Goal: Task Accomplishment & Management: Manage account settings

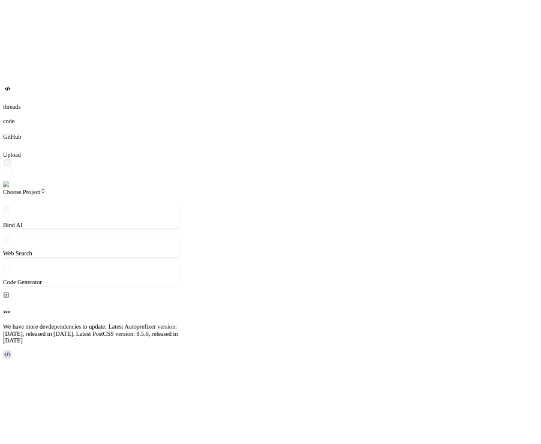
scroll to position [3530, 0]
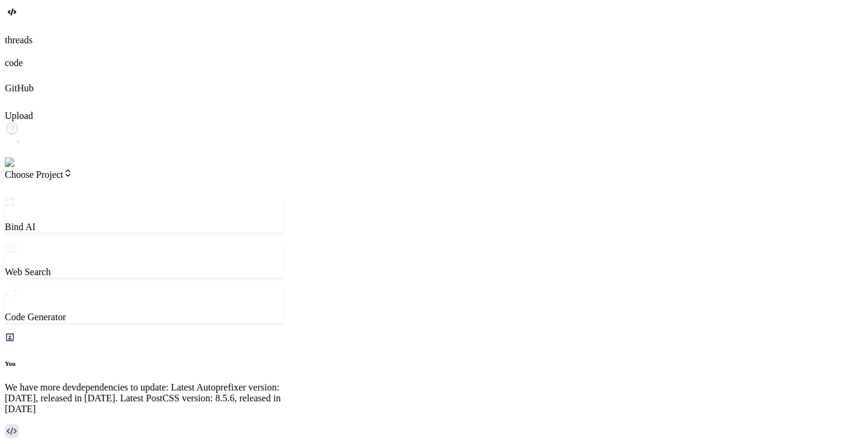
click at [77, 168] on header "Choose Project Created with Pixso." at bounding box center [144, 182] width 279 height 29
click at [73, 169] on span "Choose Project" at bounding box center [39, 174] width 68 height 10
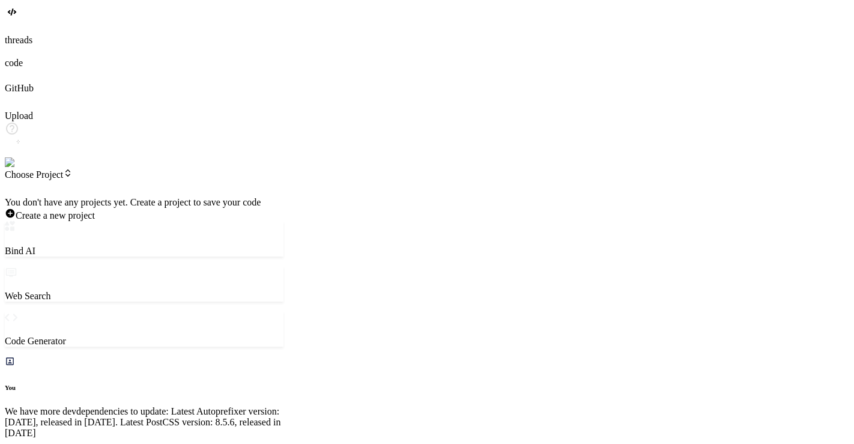
click at [258, 197] on div at bounding box center [144, 197] width 279 height 0
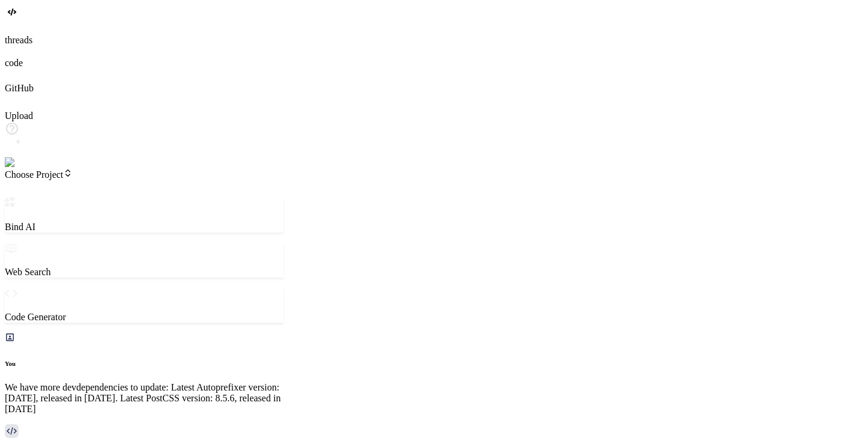
click at [20, 168] on img at bounding box center [24, 162] width 39 height 11
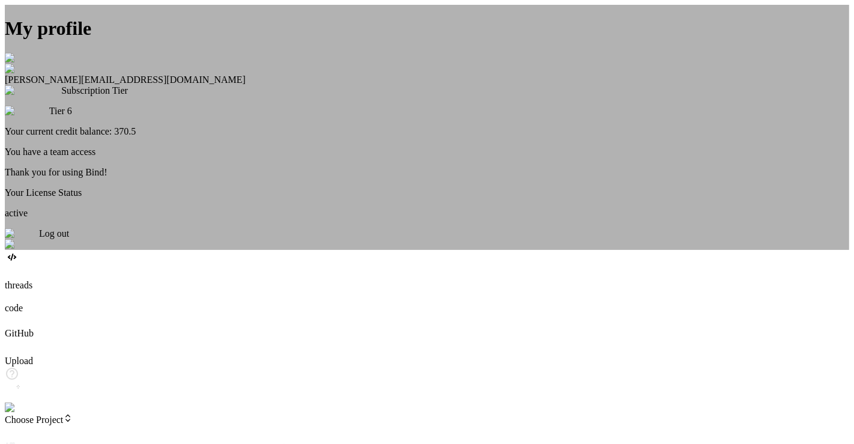
click at [173, 237] on div "My profile [PERSON_NAME] [EMAIL_ADDRESS][DOMAIN_NAME] Subscription Tier Tier 6 …" at bounding box center [427, 127] width 844 height 245
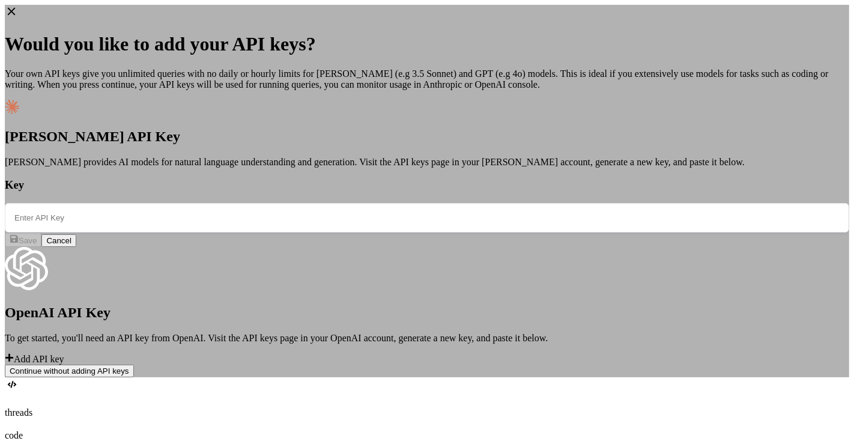
click at [160, 217] on div "Would you like to add your API keys? Your own API keys give you unlimited queri…" at bounding box center [427, 191] width 844 height 372
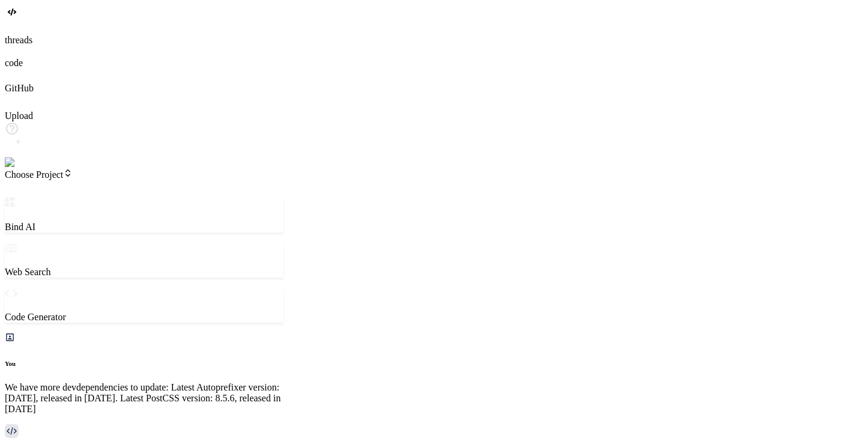
click at [19, 168] on img at bounding box center [24, 162] width 39 height 11
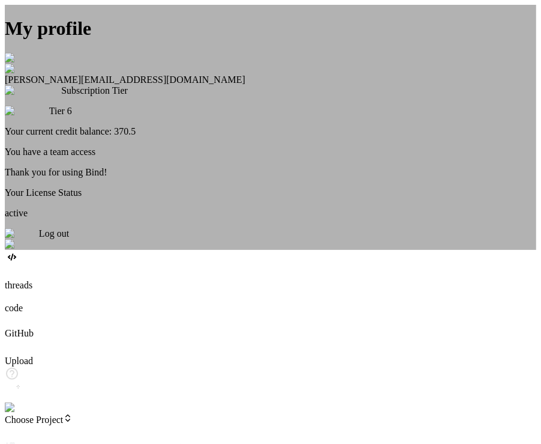
scroll to position [0, 0]
click at [121, 177] on div "My profile [PERSON_NAME] [EMAIL_ADDRESS][DOMAIN_NAME] Subscription Tier Tier 6 …" at bounding box center [271, 127] width 532 height 245
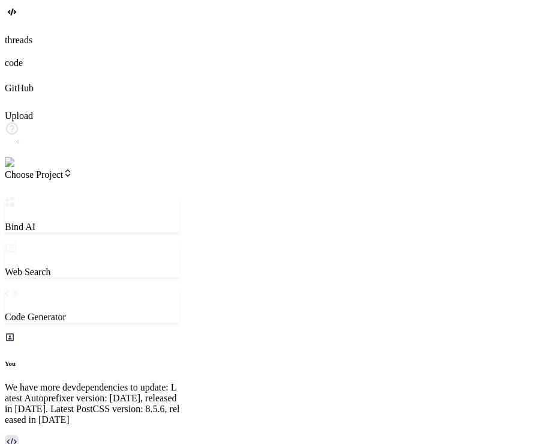
type textarea "x"
type textarea "h"
type textarea "x"
type textarea "hi"
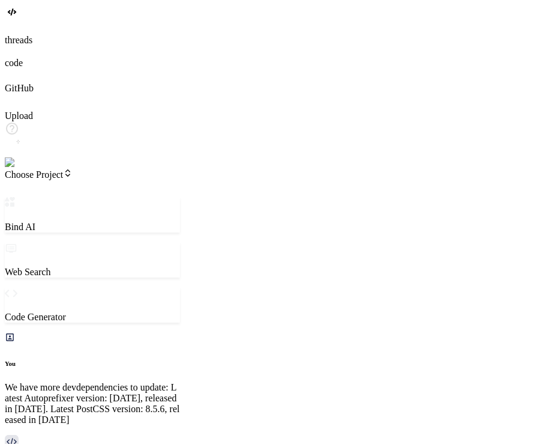
type textarea "x"
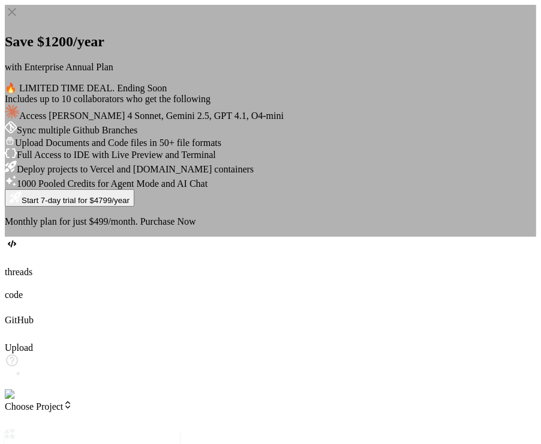
type textarea "hi"
click at [19, 19] on icon at bounding box center [12, 12] width 14 height 14
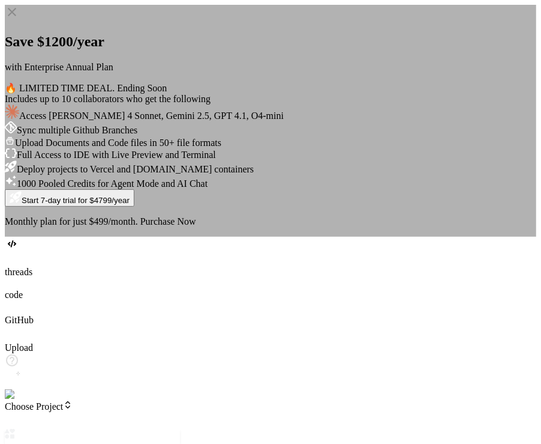
click at [98, 127] on div "Save $1200/year with Enterprise Annual Plan 🔥 LIMITED TIME DEAL. Ending Soon In…" at bounding box center [271, 121] width 532 height 232
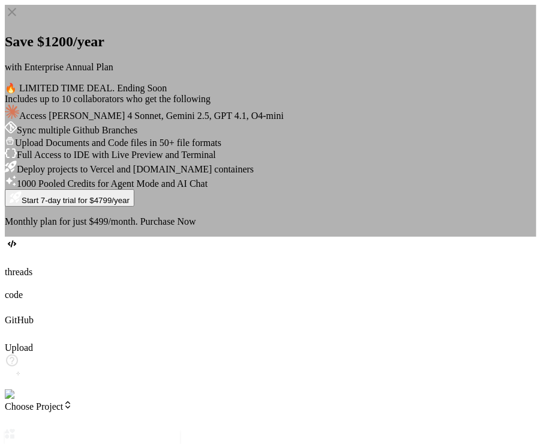
click at [74, 237] on div "Save $1200/year with Enterprise Annual Plan 🔥 LIMITED TIME DEAL. Ending Soon In…" at bounding box center [271, 121] width 532 height 232
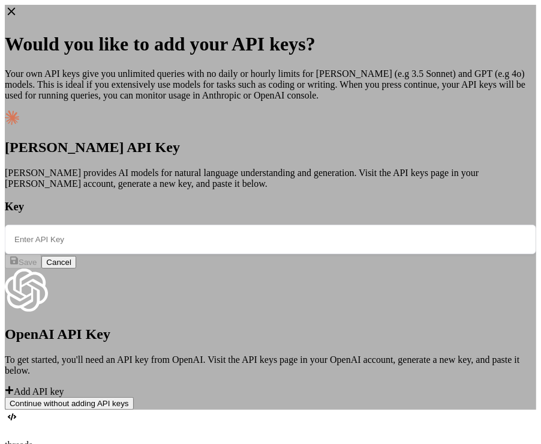
type textarea "x"
paste input "sk-ant-api03-GSwxAGXr9VPhwS8R1X-i2V-cxiRASXZuuU6_QXjJ2dlMoJxTIMshxuRRUuuoTv4wH_…"
click at [214, 225] on input "text" at bounding box center [271, 239] width 532 height 29
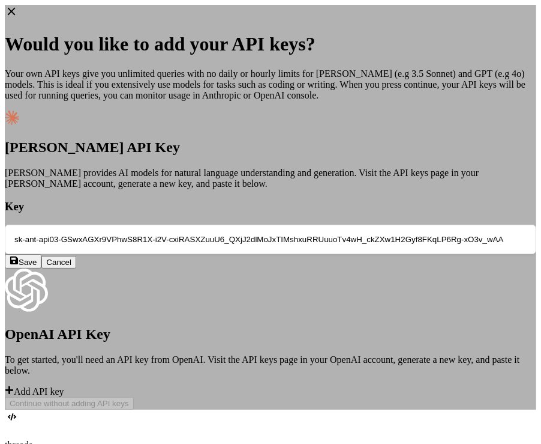
scroll to position [0, 251]
type input "sk-ant-api03-GSwxAGXr9VPhwS8R1X-i2V-cxiRASXZuuU6_QXjJ2dlMoJxTIMshxuRRUuuoTv4wH_…"
click at [37, 258] on span "Save" at bounding box center [28, 262] width 18 height 9
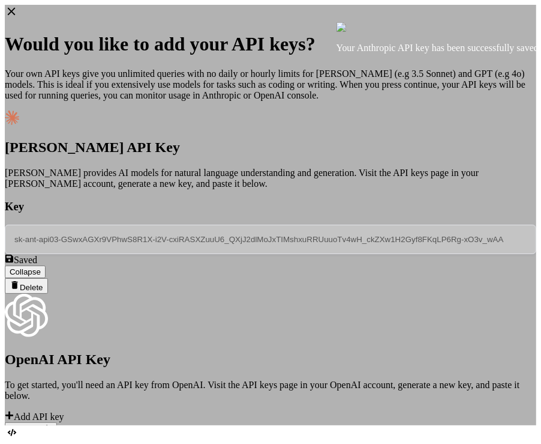
click at [503, 355] on div "Would you like to add your API keys? Your own API keys give you unlimited queri…" at bounding box center [271, 215] width 532 height 420
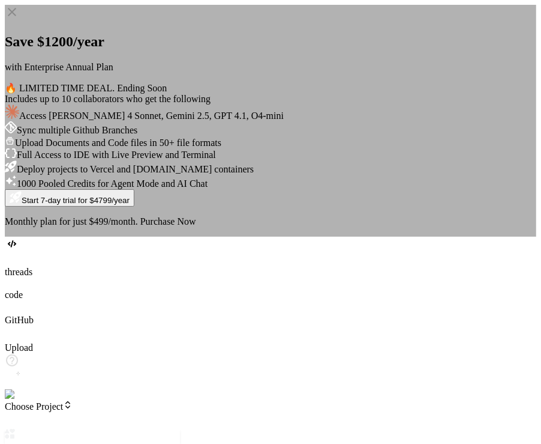
click at [433, 233] on div "Save $1200/year with Enterprise Annual Plan 🔥 LIMITED TIME DEAL. Ending Soon In…" at bounding box center [271, 121] width 532 height 232
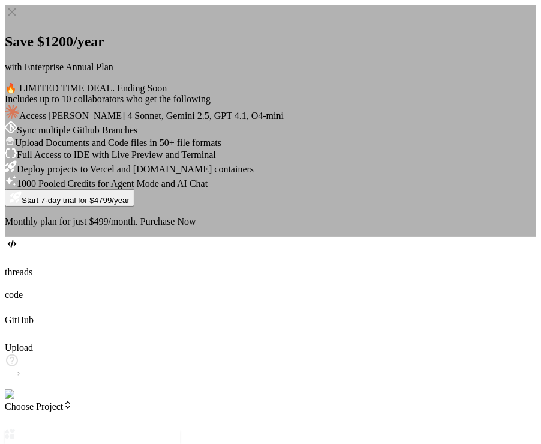
click at [468, 237] on div "Save $1200/year with Enterprise Annual Plan 🔥 LIMITED TIME DEAL. Ending Soon In…" at bounding box center [271, 121] width 532 height 232
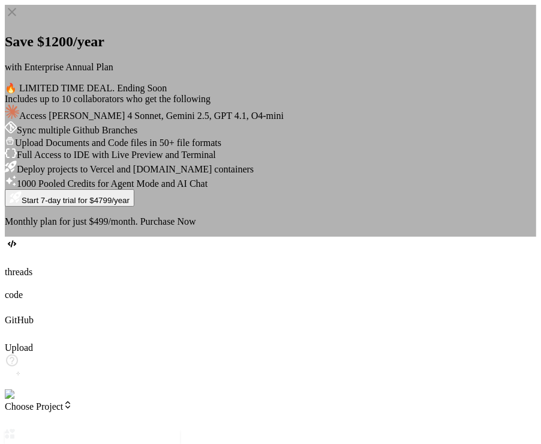
click at [89, 173] on div "Save $1200/year with Enterprise Annual Plan 🔥 LIMITED TIME DEAL. Ending Soon In…" at bounding box center [271, 121] width 532 height 232
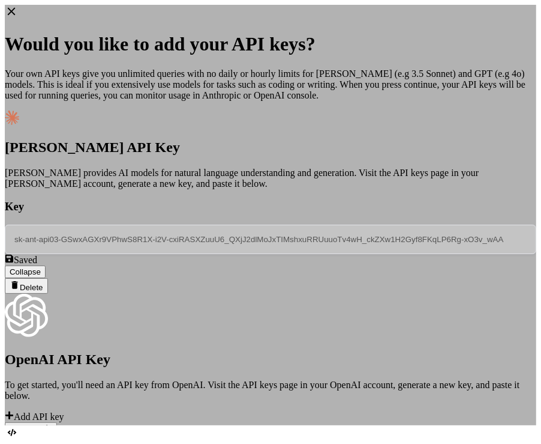
click at [48, 278] on button "Delete" at bounding box center [26, 286] width 43 height 16
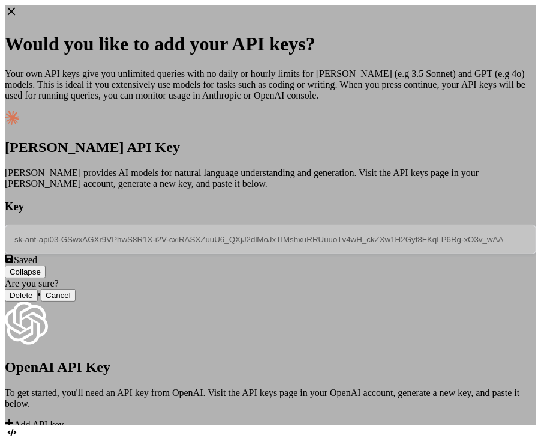
click at [38, 289] on button "Delete" at bounding box center [21, 295] width 33 height 13
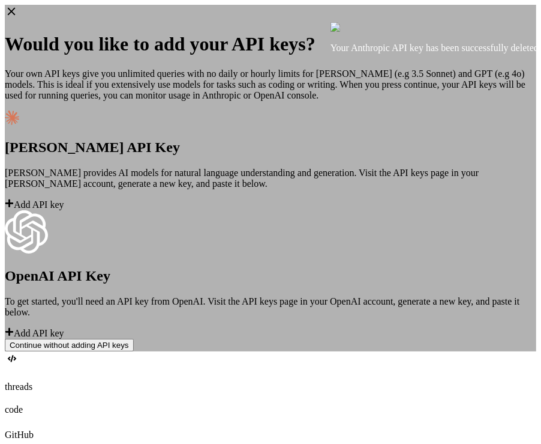
click at [501, 262] on div "Would you like to add your API keys? Your own API keys give you unlimited queri…" at bounding box center [271, 178] width 532 height 346
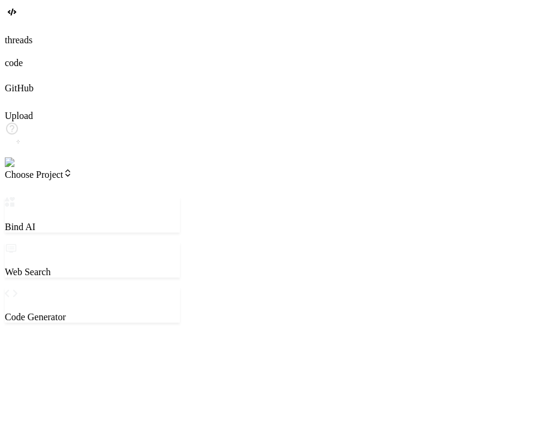
type textarea "x"
type textarea "hi"
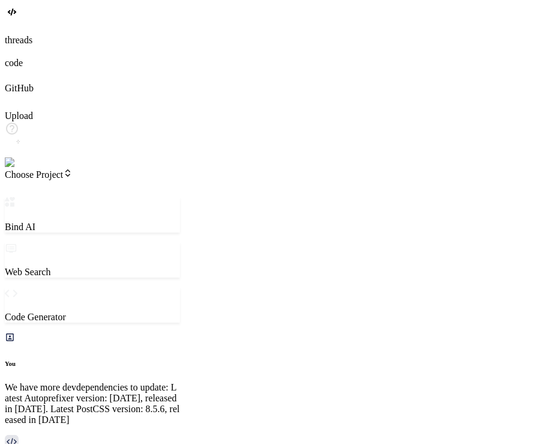
type textarea "x"
type textarea "hi"
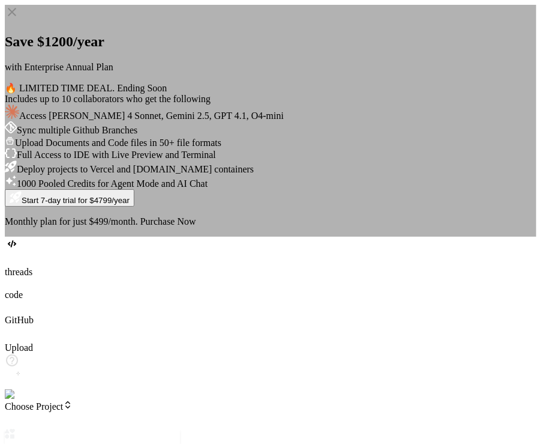
click at [436, 139] on div "Save $1200/year with Enterprise Annual Plan 🔥 LIMITED TIME DEAL. Ending Soon In…" at bounding box center [271, 121] width 532 height 232
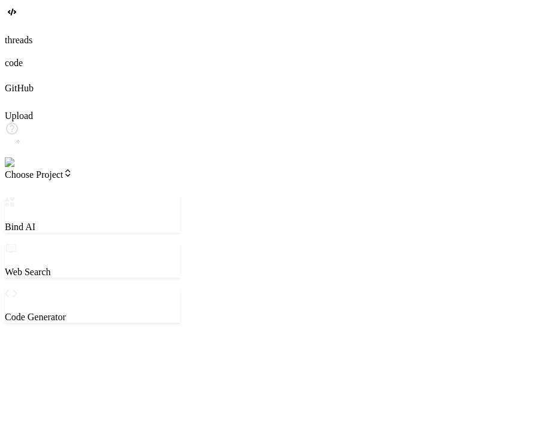
type textarea "x"
type textarea "hi"
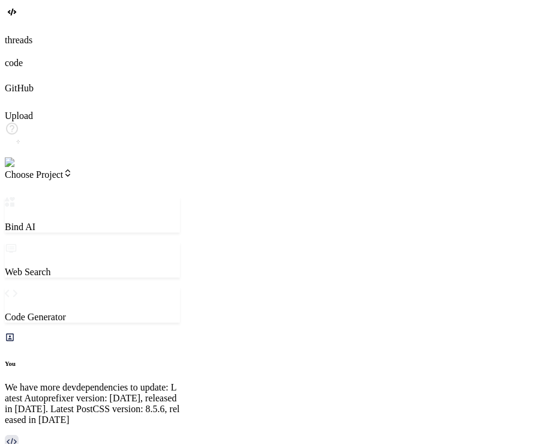
type textarea "x"
type textarea "hi"
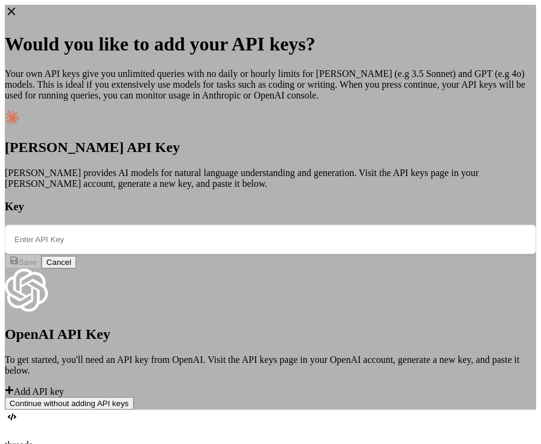
click at [517, 121] on div "Would you like to add your API keys? Your own API keys give you unlimited queri…" at bounding box center [271, 207] width 532 height 405
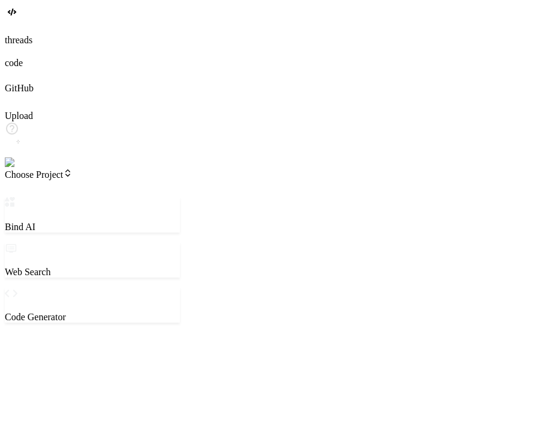
type textarea "x"
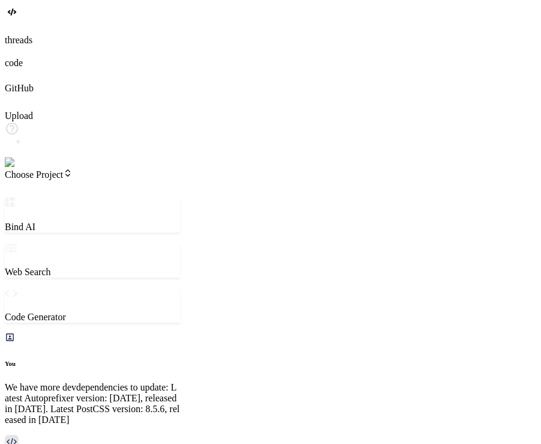
scroll to position [6790, 0]
